Goal: Task Accomplishment & Management: Manage account settings

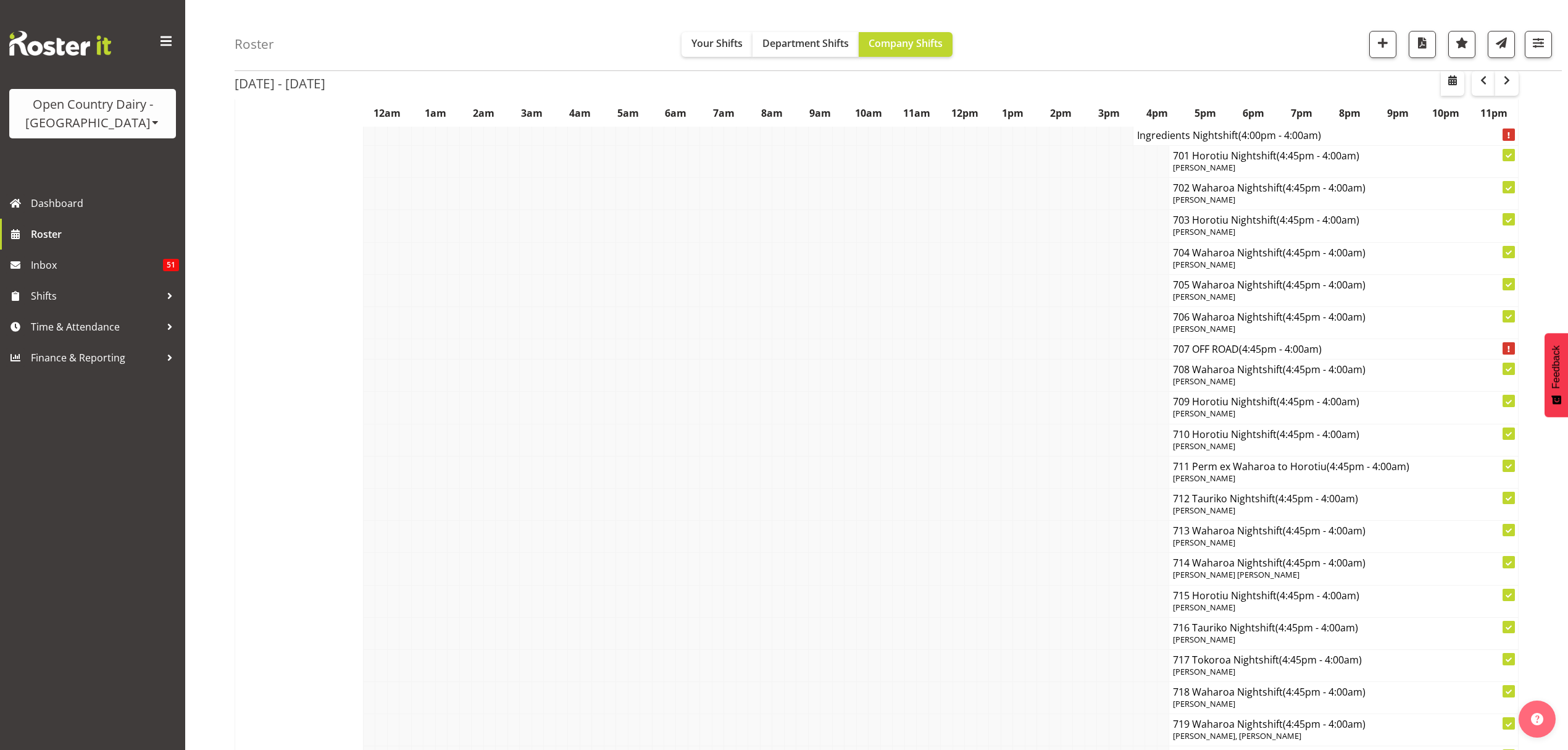
scroll to position [8070, 0]
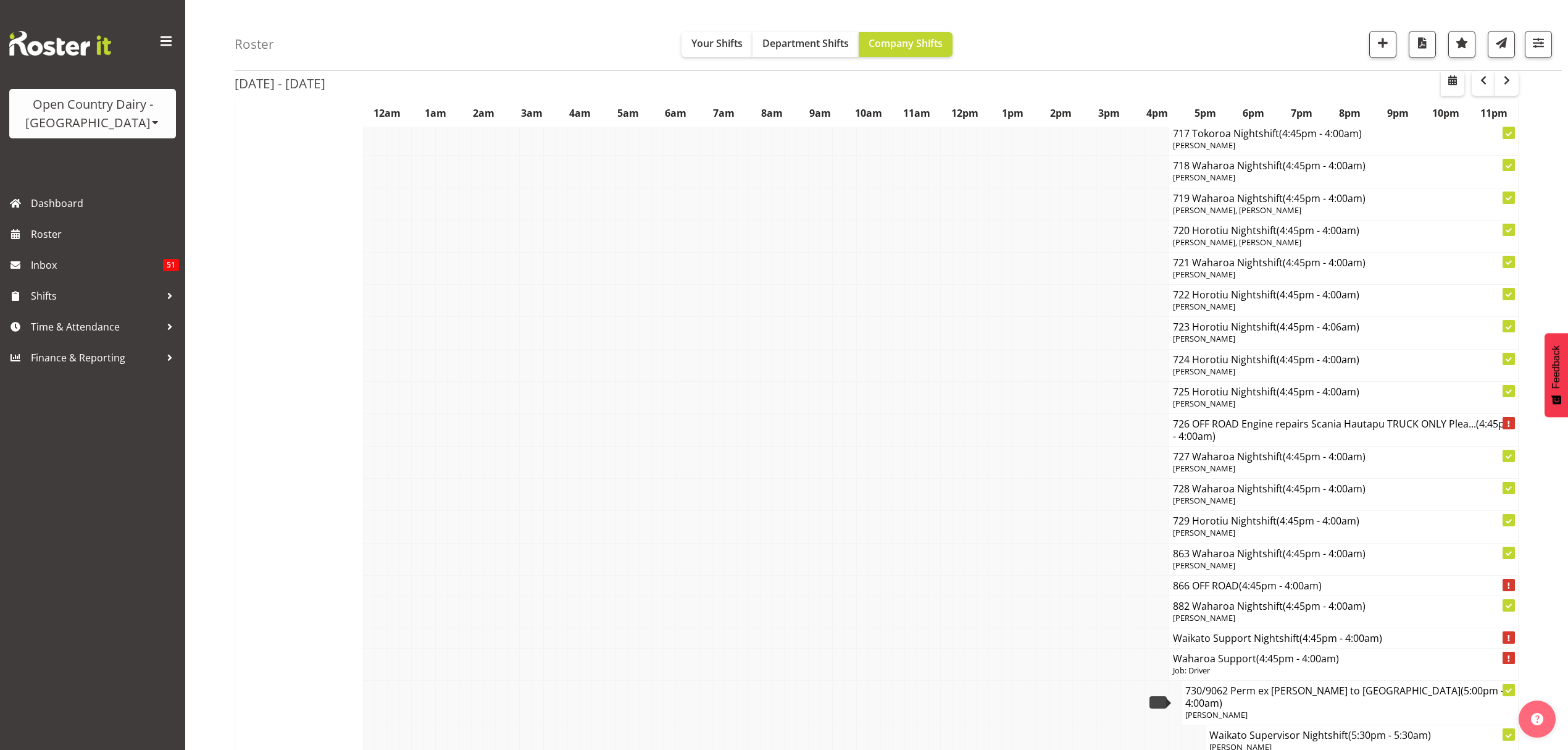
scroll to position [8317, 0]
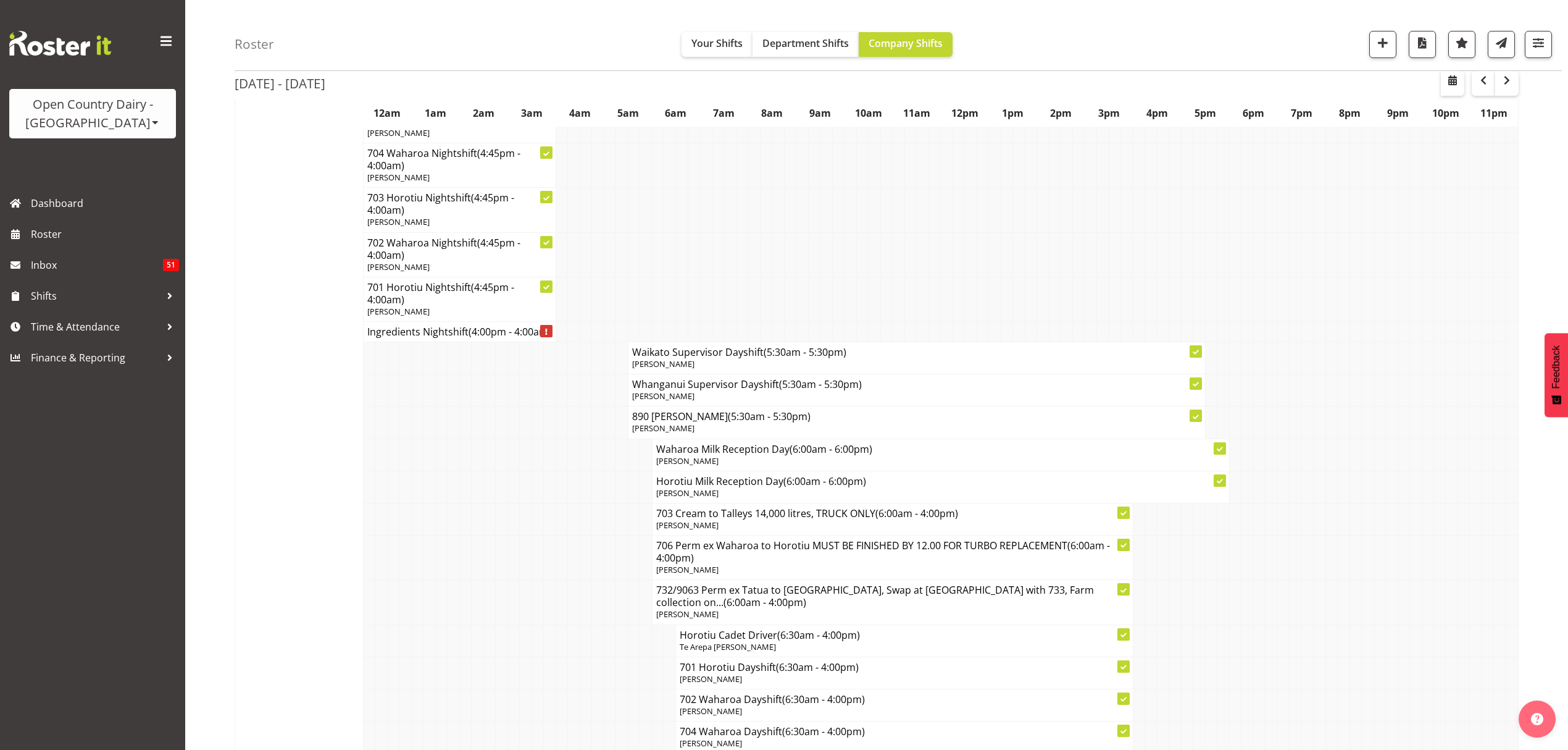
scroll to position [6176, 0]
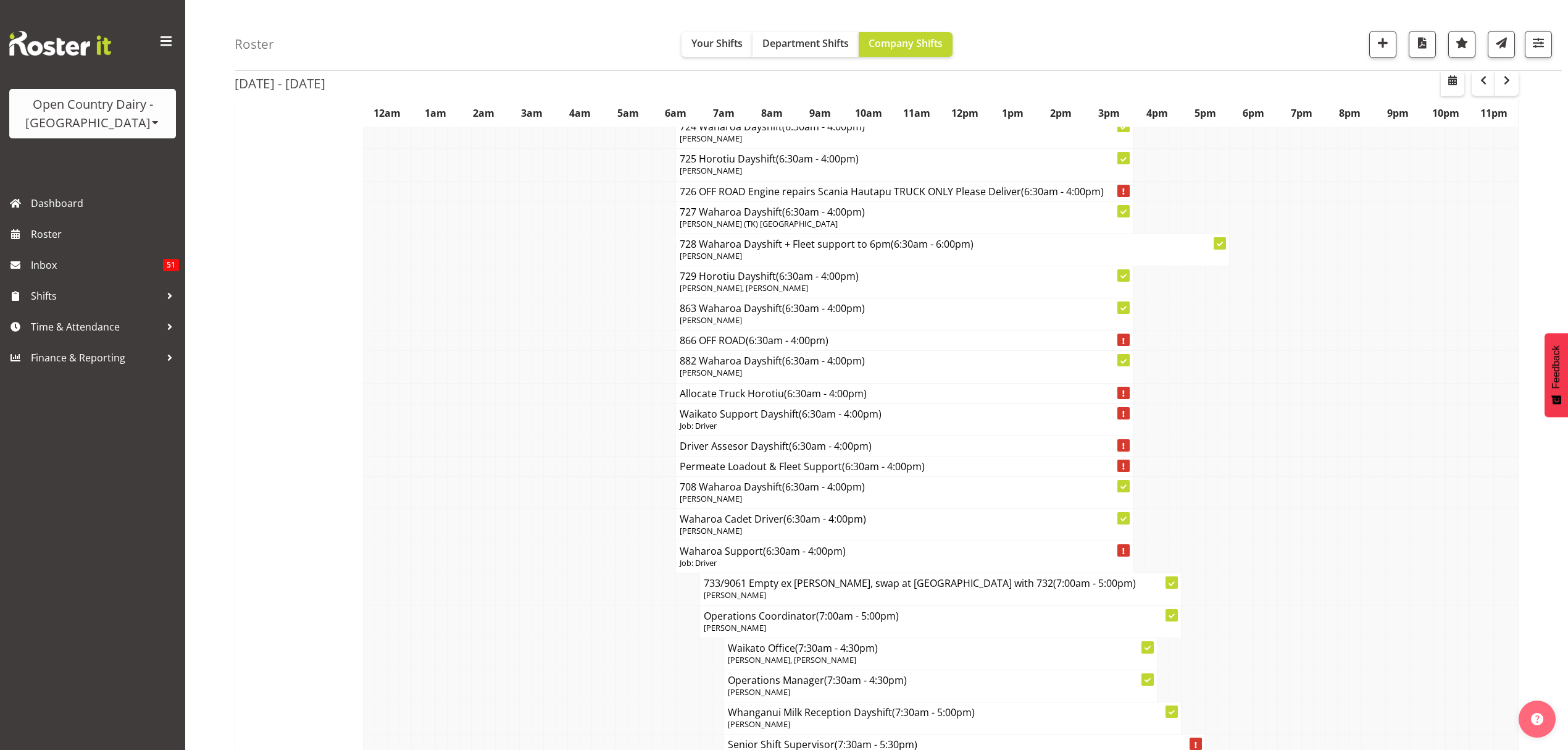
scroll to position [7082, 0]
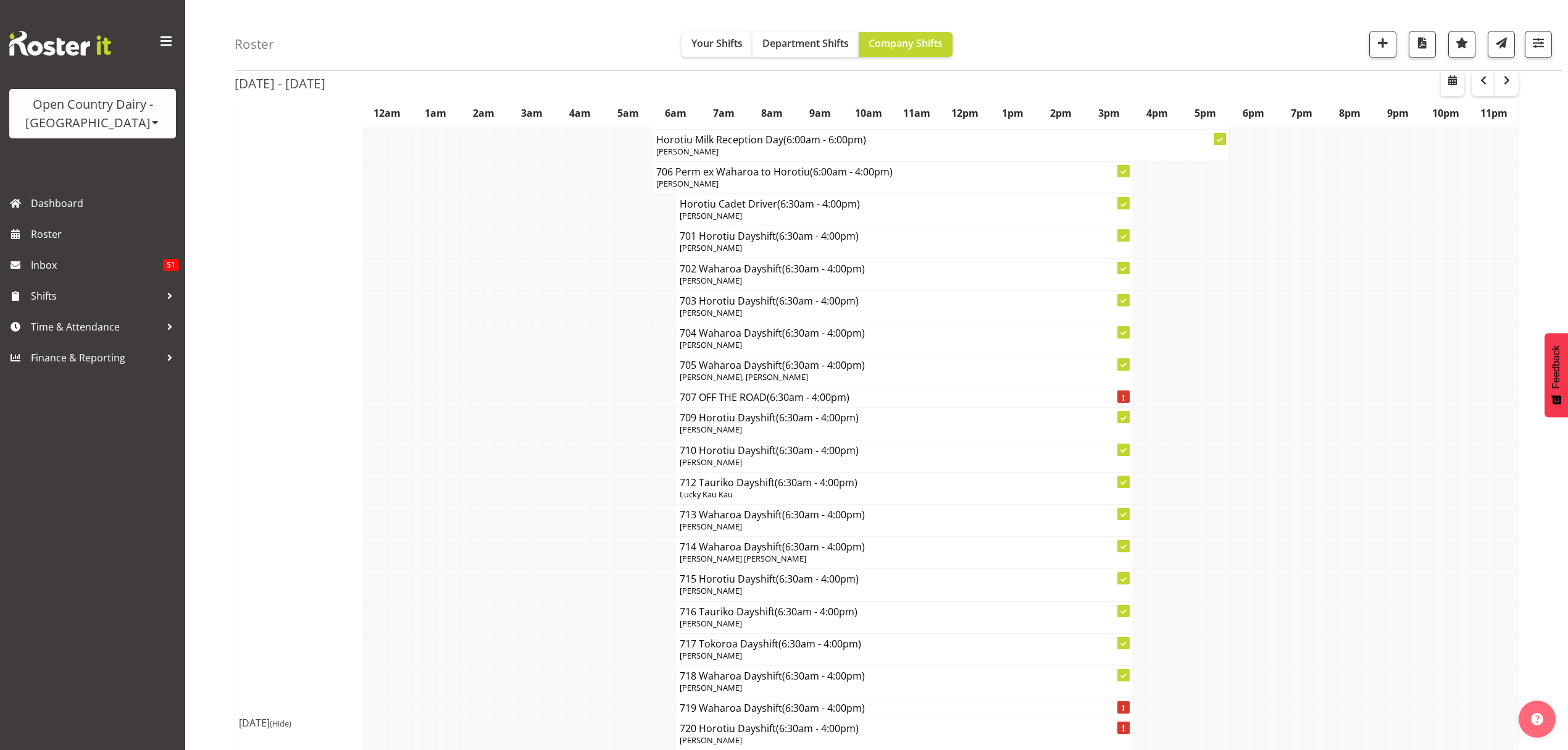
scroll to position [2553, 0]
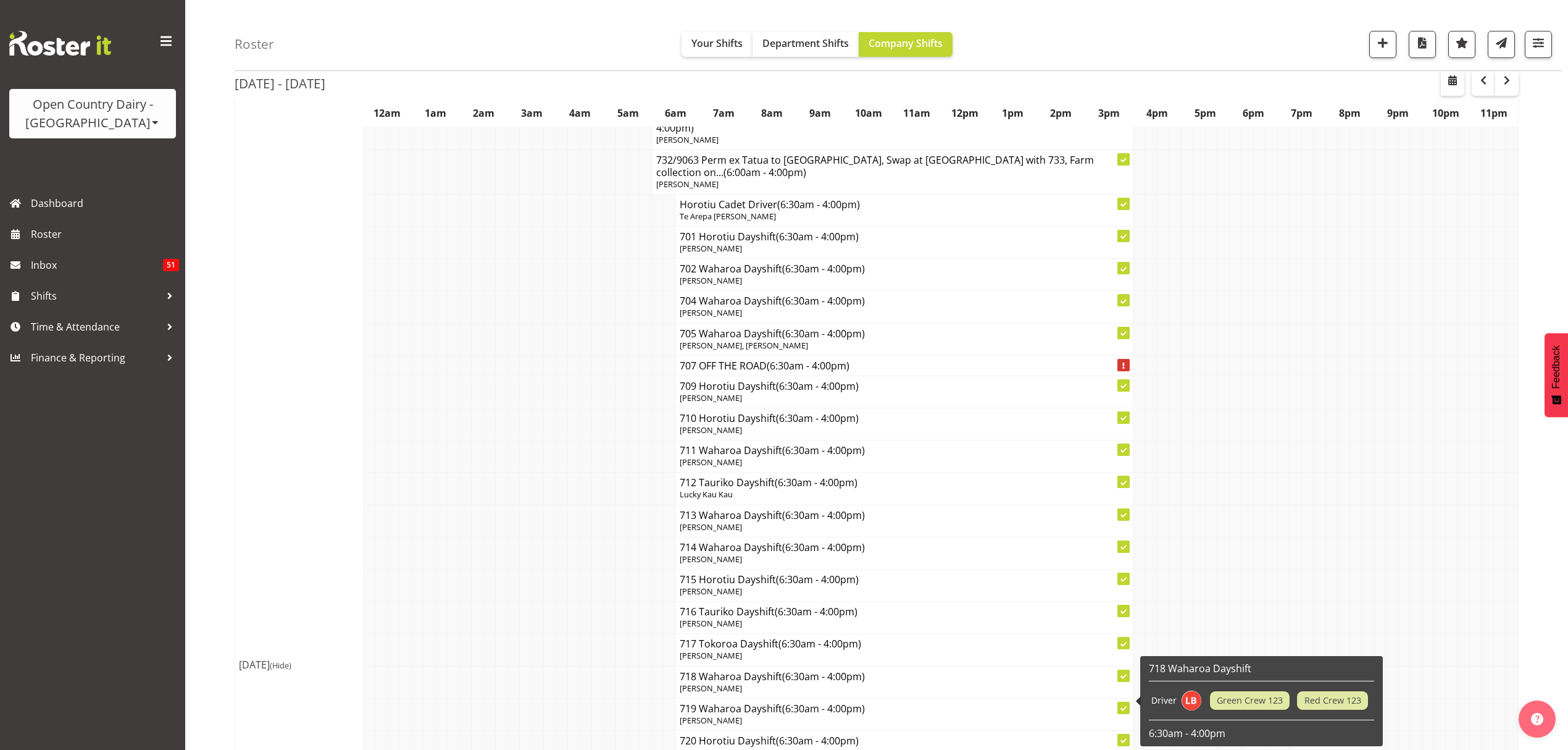
scroll to position [6671, 0]
